Goal: Check status: Check status

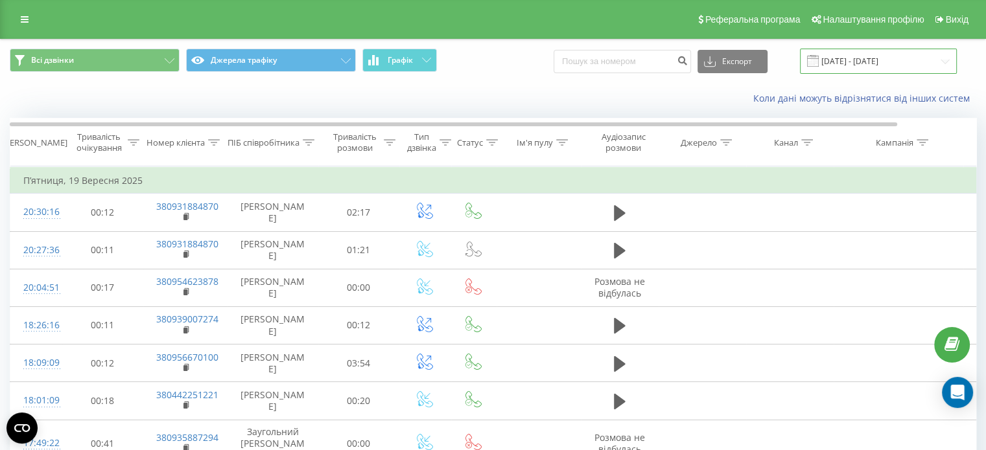
click at [852, 59] on input "[DATE] - [DATE]" at bounding box center [878, 61] width 157 height 25
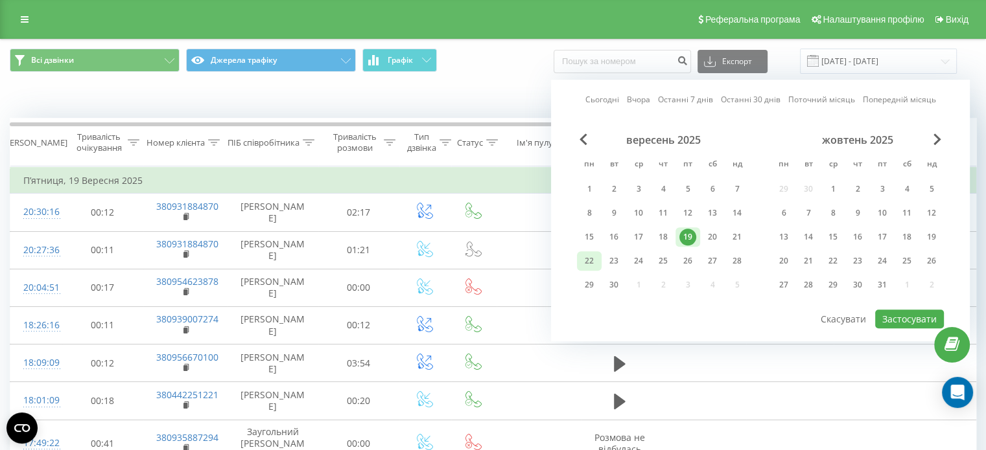
click at [594, 259] on div "22" at bounding box center [589, 261] width 17 height 17
drag, startPoint x: 910, startPoint y: 320, endPoint x: 890, endPoint y: 321, distance: 19.4
click at [908, 320] on button "Застосувати" at bounding box center [909, 319] width 69 height 19
type input "[DATE] - [DATE]"
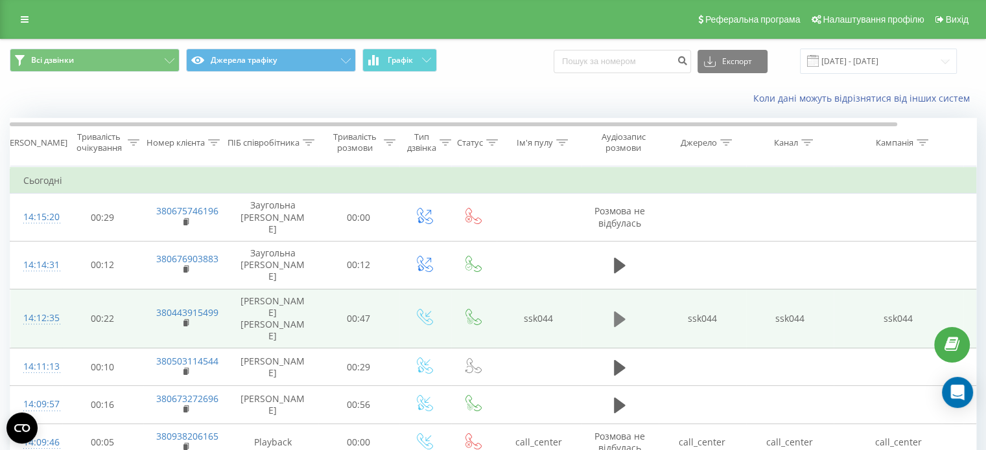
click at [625, 310] on button at bounding box center [619, 319] width 19 height 19
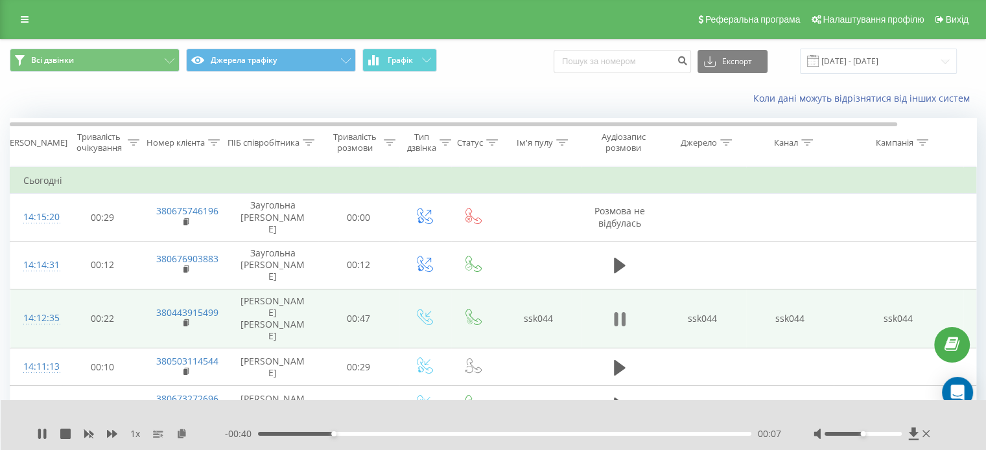
click at [621, 312] on icon at bounding box center [623, 319] width 4 height 14
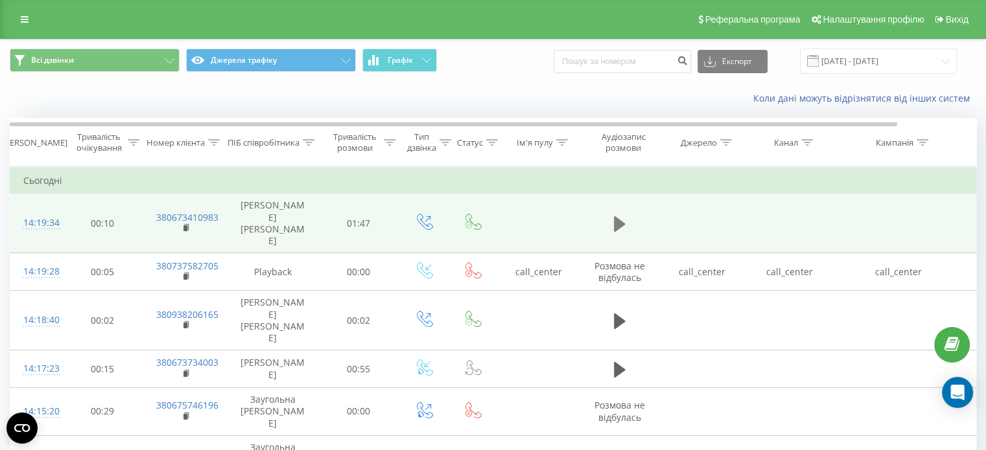
click at [616, 217] on icon at bounding box center [620, 224] width 12 height 16
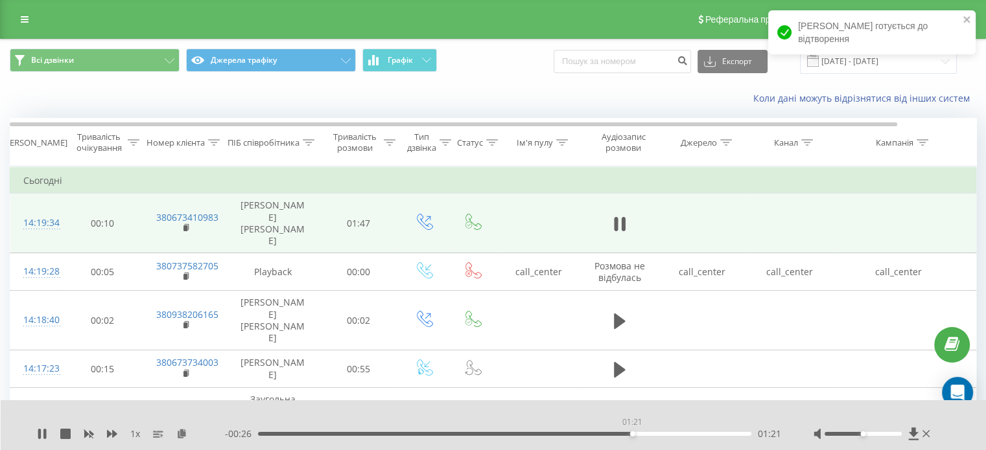
click at [632, 433] on div "01:21" at bounding box center [504, 434] width 493 height 4
click at [661, 435] on div "01:22" at bounding box center [504, 434] width 493 height 4
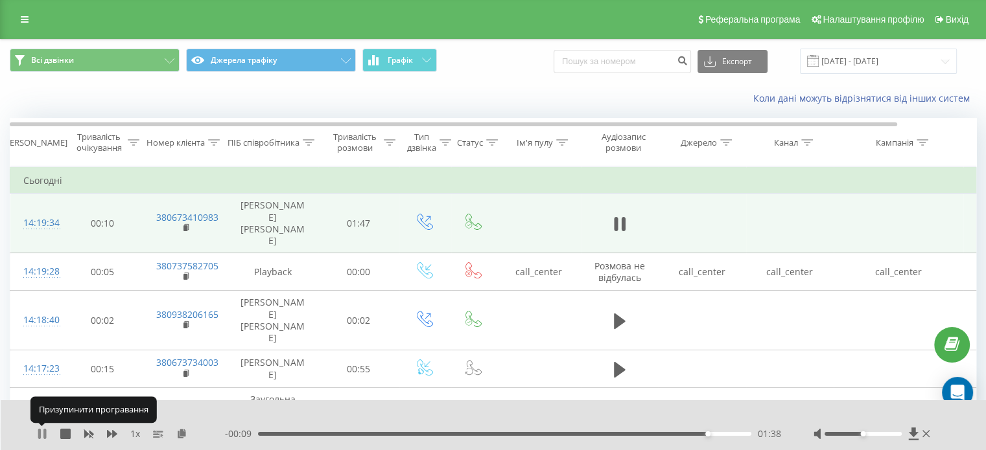
click at [40, 436] on icon at bounding box center [39, 434] width 3 height 10
